Goal: Task Accomplishment & Management: Use online tool/utility

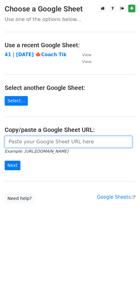
click at [43, 139] on input "url" at bounding box center [69, 142] width 128 height 12
paste input "https://docs.google.com/spreadsheets/d/1OoD1MVFip_QwTgwY8KN2rsRZYMuMHq0roZQY-yM…"
type input "https://docs.google.com/spreadsheets/d/1OoD1MVFip_QwTgwY8KN2rsRZYMuMHq0roZQY-yM…"
click at [5, 161] on input "Next" at bounding box center [13, 166] width 16 height 10
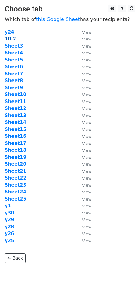
click at [10, 38] on strong "10.2" at bounding box center [10, 39] width 11 height 6
click at [11, 40] on strong "10.2" at bounding box center [10, 39] width 11 height 6
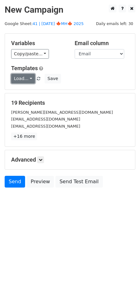
click at [26, 79] on link "Load..." at bounding box center [23, 79] width 24 height 10
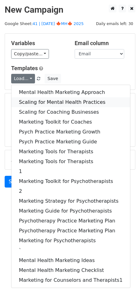
click at [40, 100] on link "Scaling for Mental Health Practices" at bounding box center [70, 102] width 119 height 10
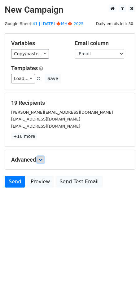
click at [40, 159] on icon at bounding box center [41, 160] width 4 height 4
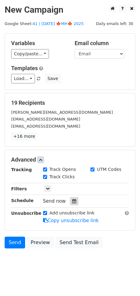
click at [72, 202] on icon at bounding box center [74, 201] width 4 height 4
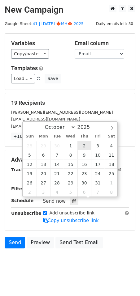
type input "2025-10-02 12:00"
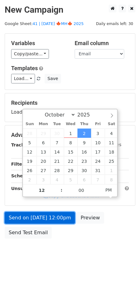
click at [50, 219] on link "Send on Oct 2 at 12:00pm" at bounding box center [40, 218] width 70 height 12
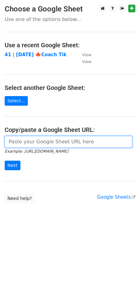
click at [59, 141] on input "url" at bounding box center [69, 142] width 128 height 12
paste input "[URL][DOMAIN_NAME]"
type input "https://docs.google.com/spreadsheets/d/1OoD1MVFip_QwTgwY8KN2rsRZYMuMHq0roZQY-yM…"
click at [5, 161] on input "Next" at bounding box center [13, 166] width 16 height 10
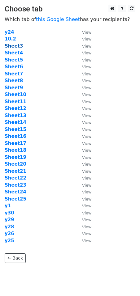
click at [17, 44] on strong "Sheet3" at bounding box center [14, 46] width 18 height 6
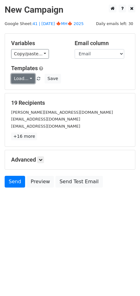
click at [25, 81] on link "Load..." at bounding box center [23, 79] width 24 height 10
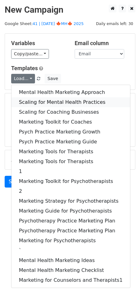
click at [45, 99] on link "Scaling for Mental Health Practices" at bounding box center [70, 102] width 119 height 10
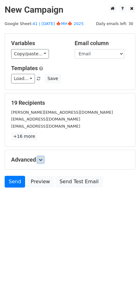
click at [41, 157] on link at bounding box center [40, 160] width 7 height 7
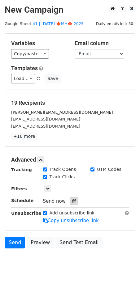
click at [72, 202] on icon at bounding box center [74, 201] width 4 height 4
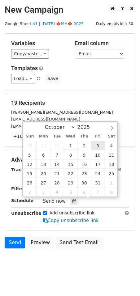
type input "2025-10-03 12:00"
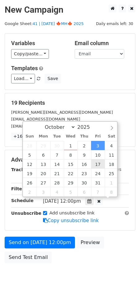
scroll to position [0, 0]
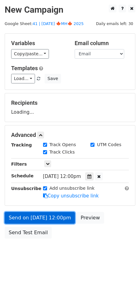
click at [52, 212] on link "Send on Oct 3 at 12:00pm" at bounding box center [40, 218] width 70 height 12
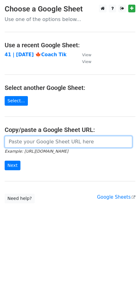
click at [44, 140] on input "url" at bounding box center [69, 142] width 128 height 12
paste input "[URL][DOMAIN_NAME]"
type input "[URL][DOMAIN_NAME]"
click at [5, 161] on input "Next" at bounding box center [13, 166] width 16 height 10
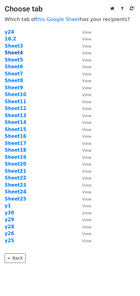
click at [14, 52] on strong "Sheet4" at bounding box center [14, 53] width 18 height 6
click at [15, 53] on strong "Sheet4" at bounding box center [14, 53] width 18 height 6
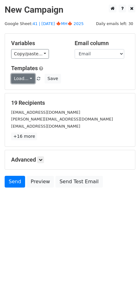
click at [24, 83] on link "Load..." at bounding box center [23, 79] width 24 height 10
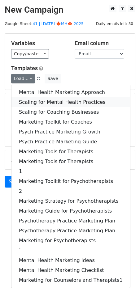
click at [35, 104] on link "Scaling for Mental Health Practices" at bounding box center [70, 102] width 119 height 10
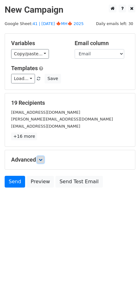
click at [41, 157] on link at bounding box center [40, 160] width 7 height 7
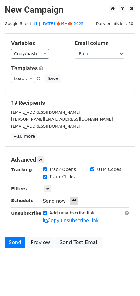
click at [73, 199] on icon at bounding box center [74, 201] width 4 height 4
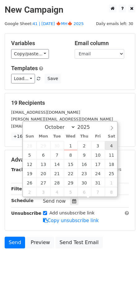
type input "[DATE] 12:00"
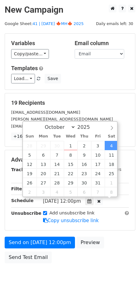
scroll to position [0, 0]
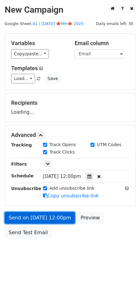
click at [49, 217] on link "Send on [DATE] 12:00pm" at bounding box center [40, 218] width 70 height 12
